Goal: Task Accomplishment & Management: Use online tool/utility

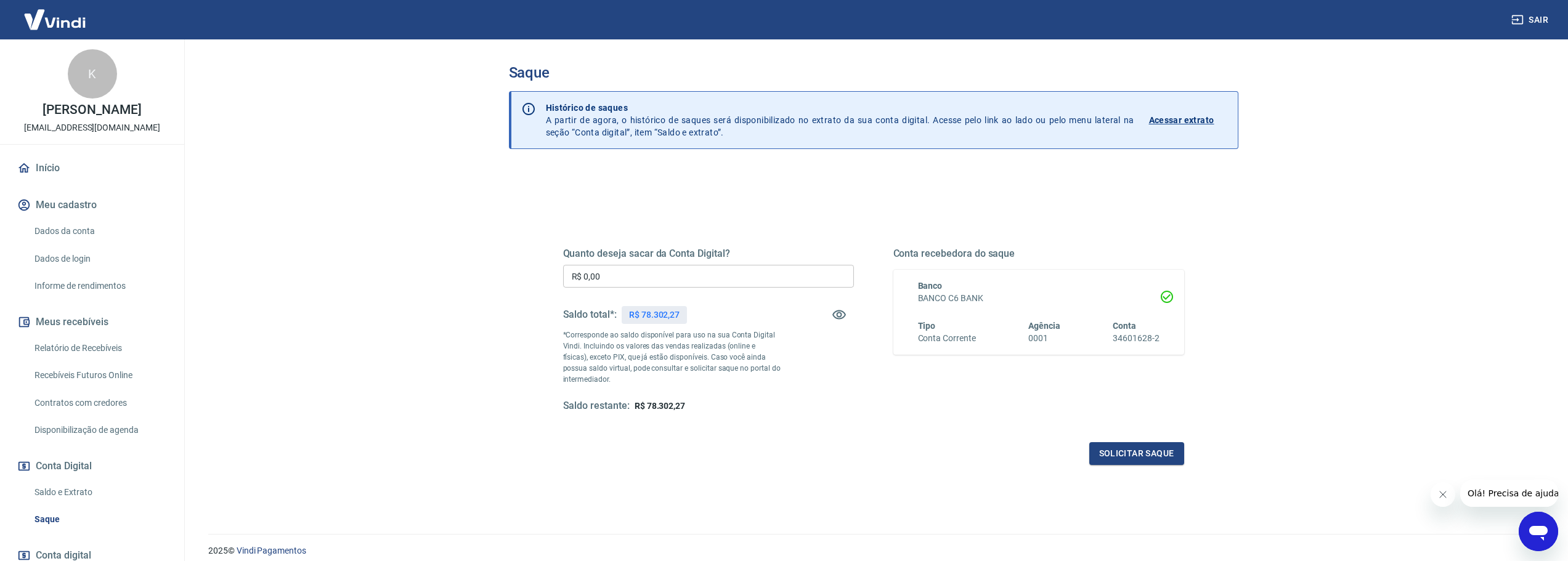
click at [688, 291] on div "Quanto deseja sacar da Conta Digital? R$ 0,00 ​ Saldo total*: R$ 78.302,27 *Cor…" at bounding box center [708, 330] width 290 height 165
click at [685, 283] on input "R$ 0,00" at bounding box center [708, 276] width 290 height 23
type input "R$ 78.300,00"
click at [1129, 452] on button "Solicitar saque" at bounding box center [1136, 454] width 95 height 23
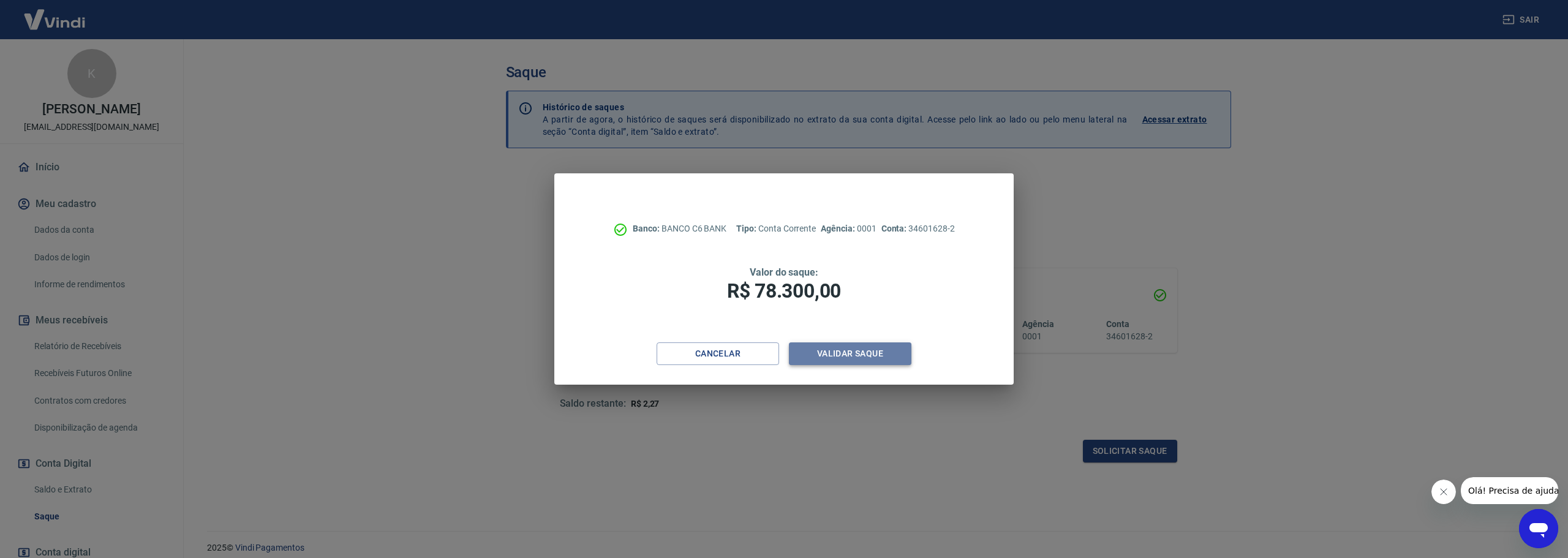
click at [845, 352] on button "Validar saque" at bounding box center [850, 354] width 123 height 23
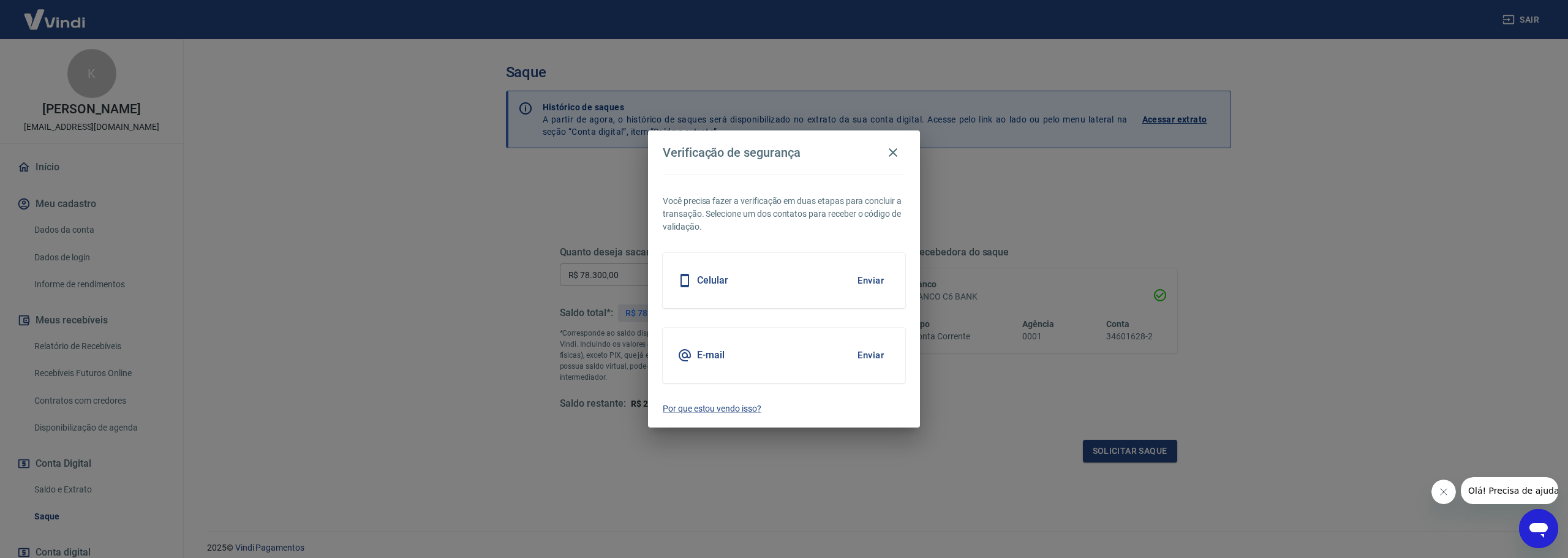
click at [865, 280] on button "Enviar" at bounding box center [871, 280] width 40 height 26
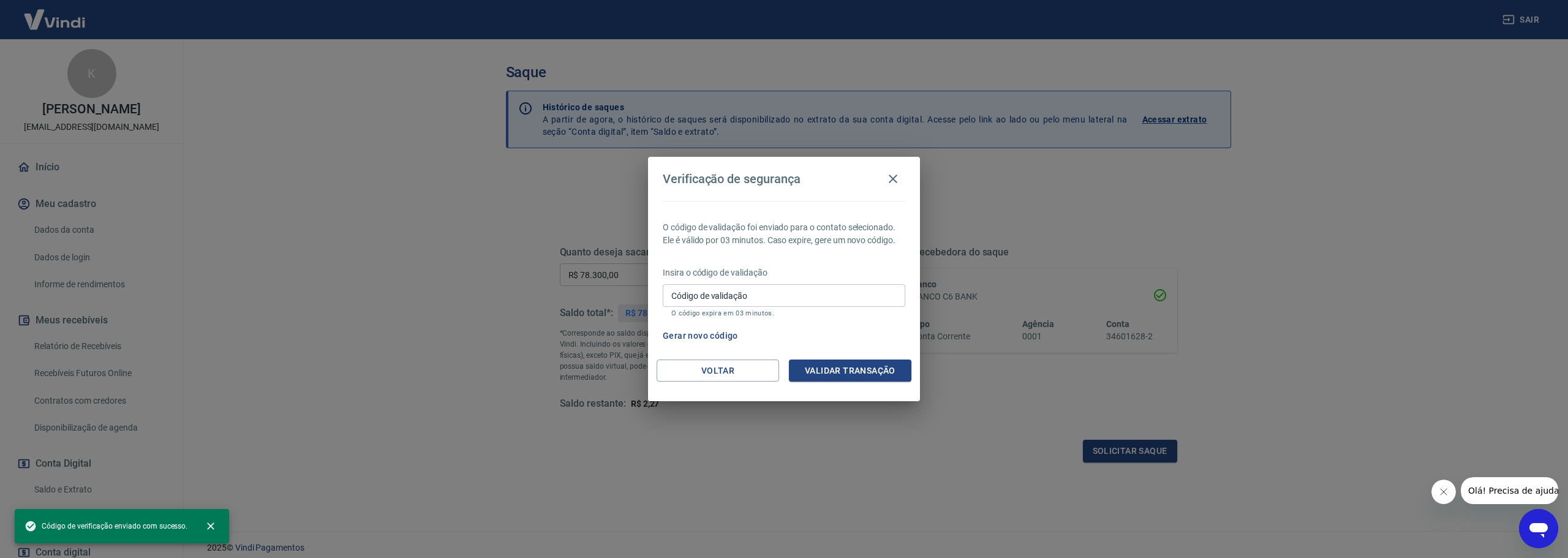
click at [858, 290] on input "Código de validação" at bounding box center [784, 296] width 242 height 23
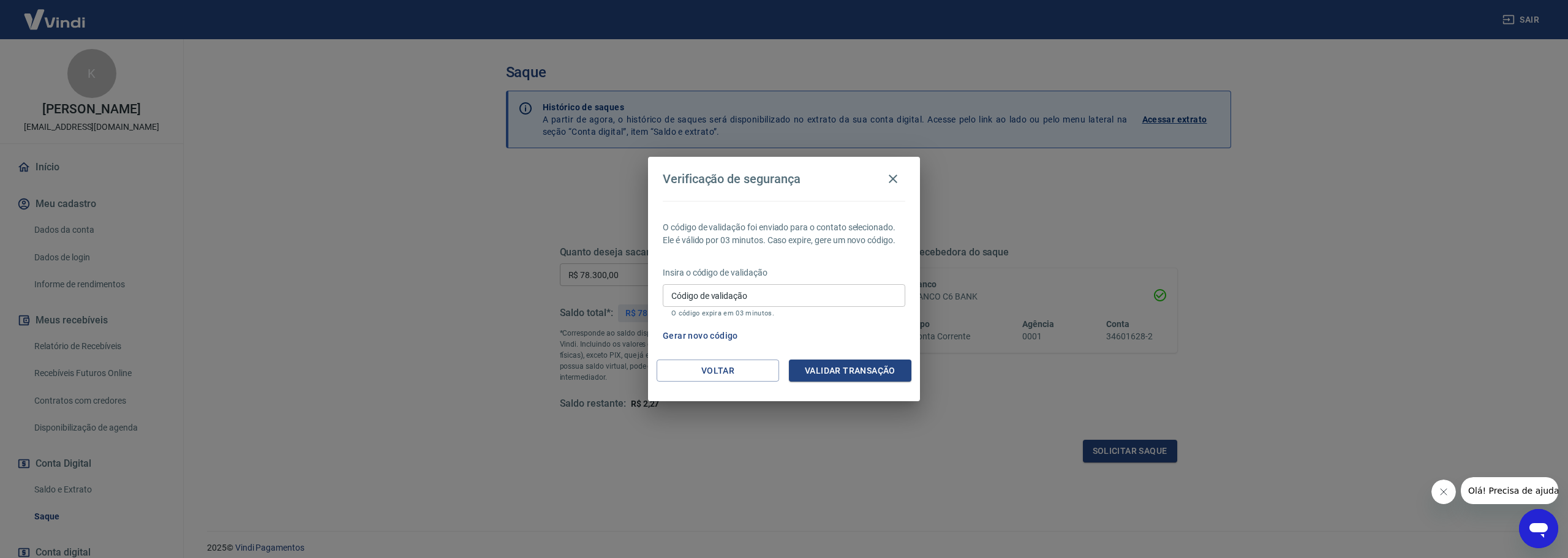
click at [696, 299] on div "Código de validação Código de validação O código expira em 03 minutos." at bounding box center [784, 300] width 242 height 33
click at [893, 177] on icon "button" at bounding box center [892, 179] width 14 height 14
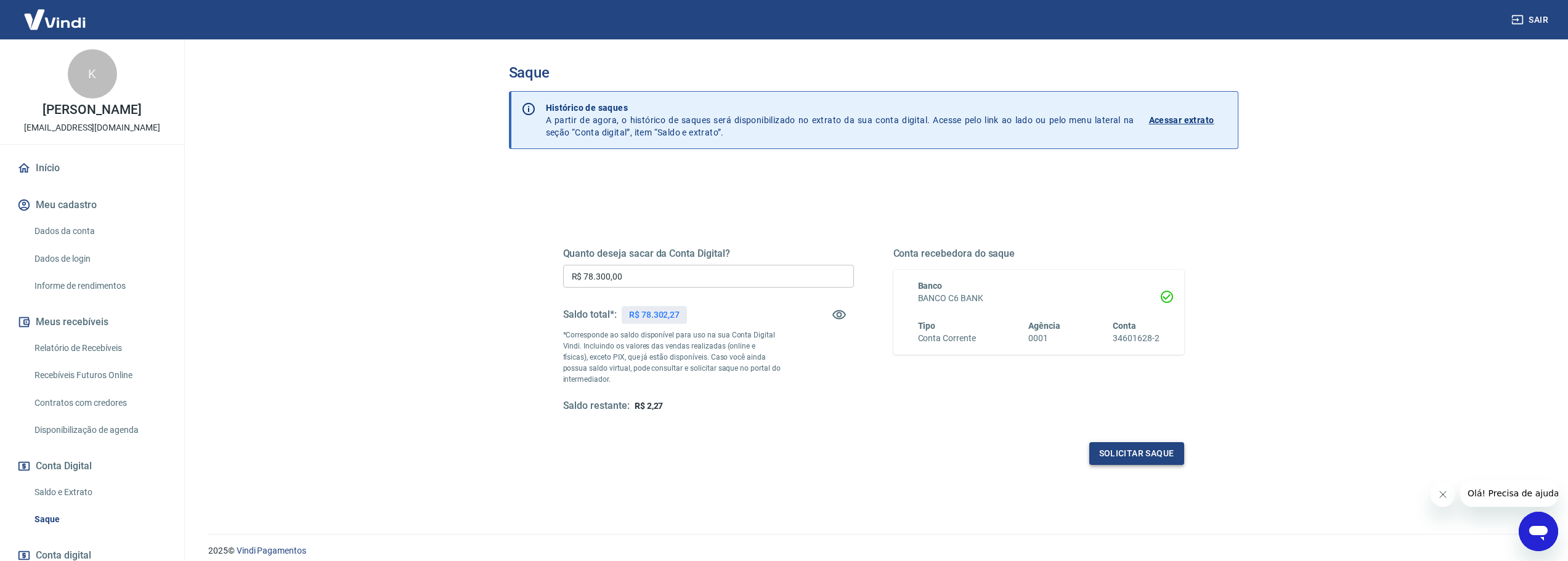
click at [1138, 456] on button "Solicitar saque" at bounding box center [1136, 454] width 95 height 23
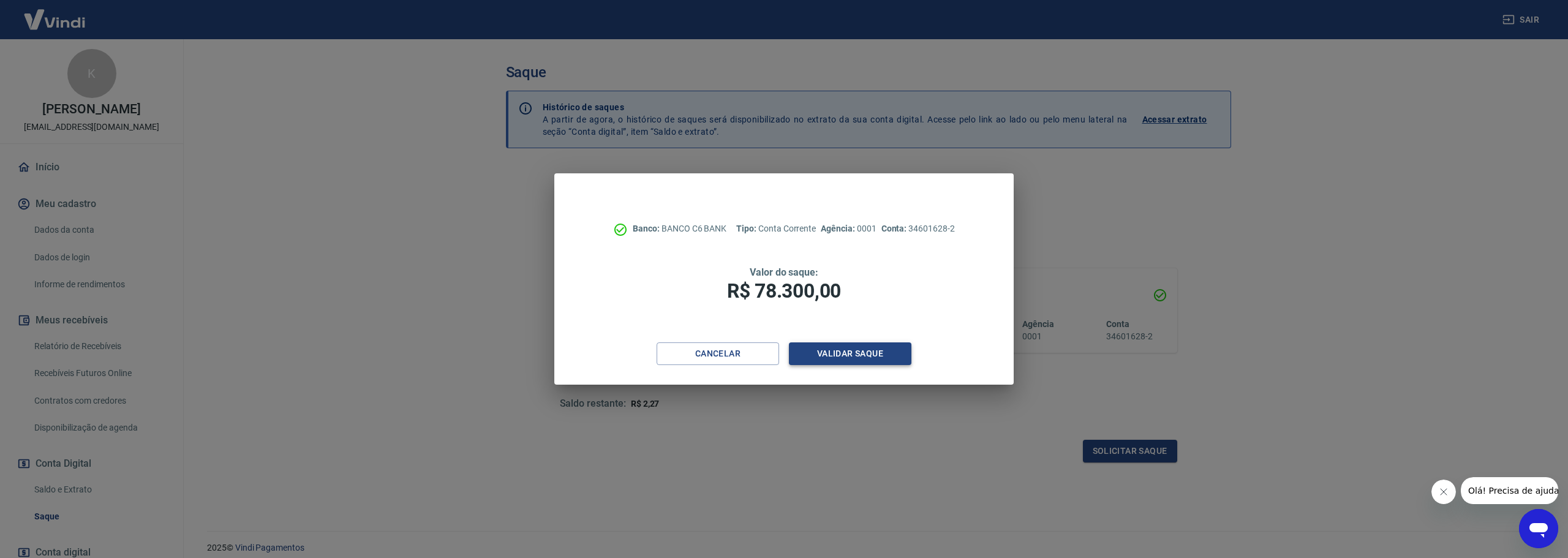
click at [877, 355] on button "Validar saque" at bounding box center [850, 354] width 123 height 23
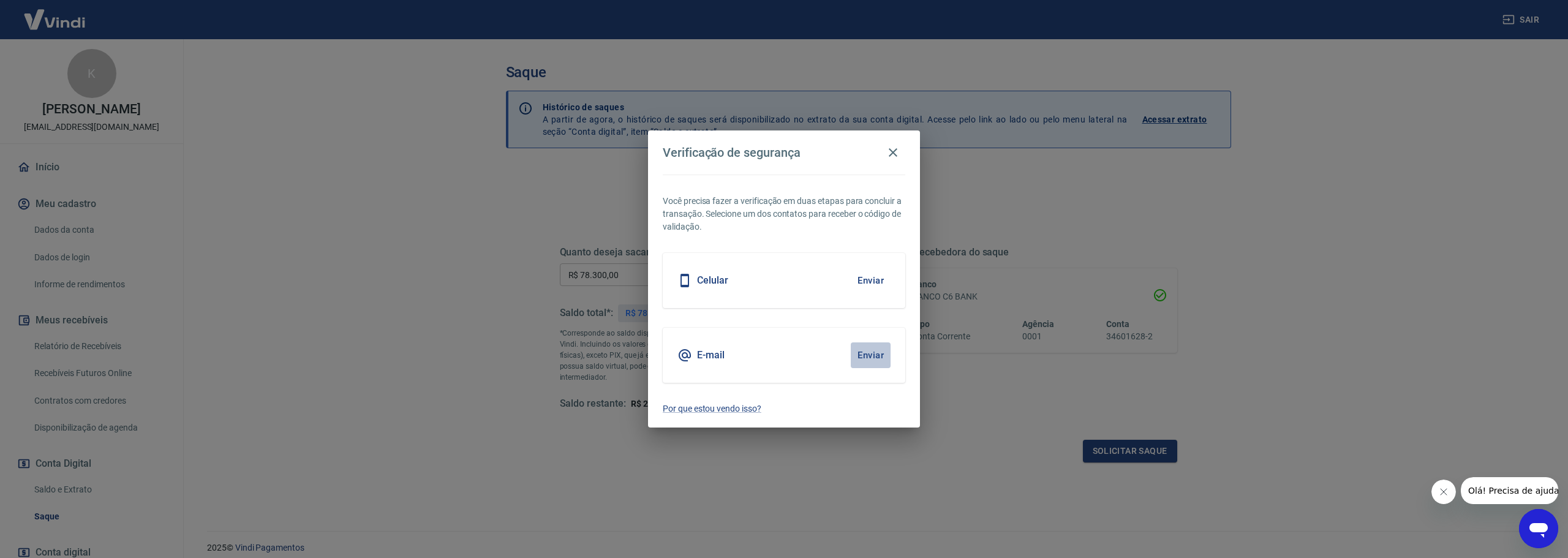
click at [874, 360] on button "Enviar" at bounding box center [871, 355] width 40 height 26
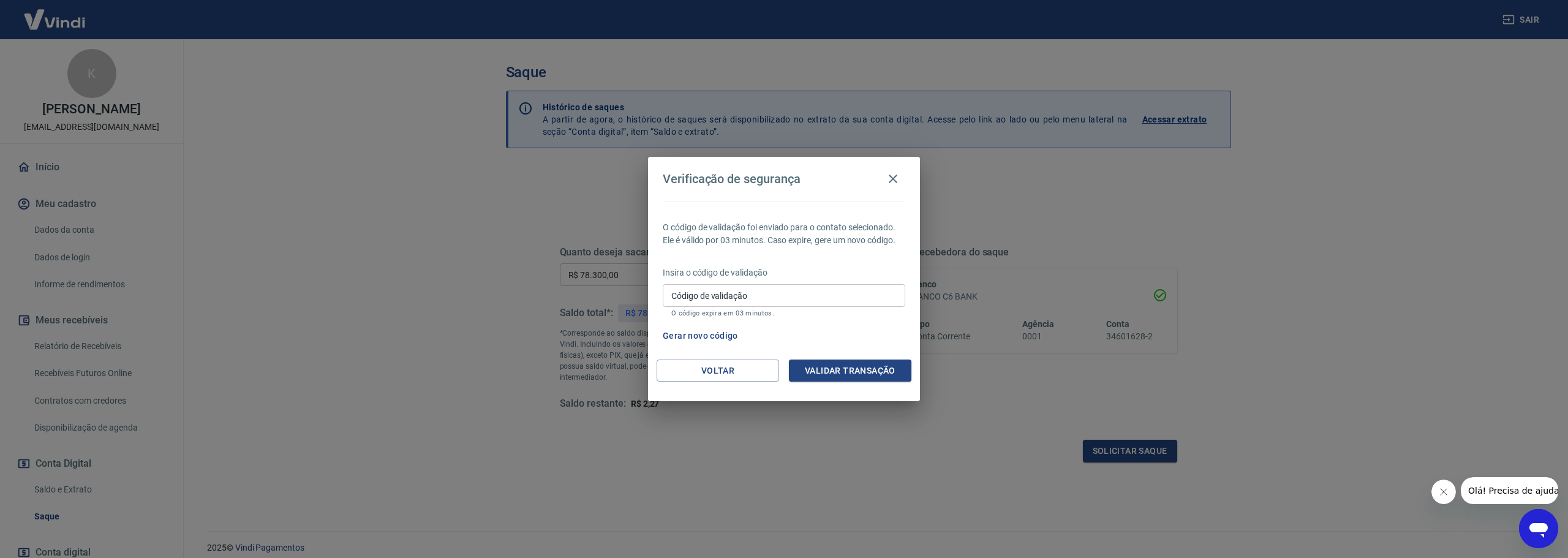
click at [727, 287] on div "Código de validação Código de validação O código expira em 03 minutos." at bounding box center [784, 300] width 242 height 33
type input "497840"
click at [829, 372] on button "Validar transação" at bounding box center [850, 371] width 123 height 23
